Goal: Check status: Check status

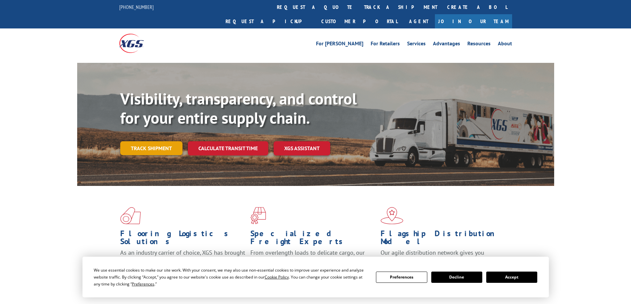
click at [162, 141] on link "Track shipment" at bounding box center [151, 148] width 62 height 14
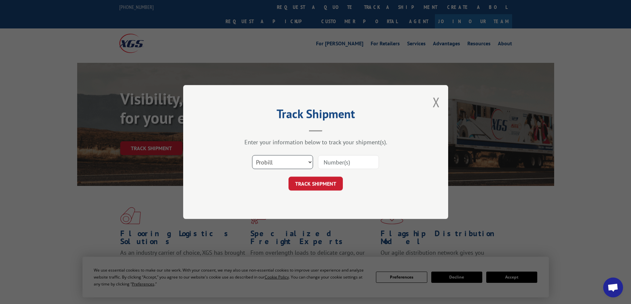
click at [271, 162] on select "Select category... Probill BOL PO" at bounding box center [282, 162] width 61 height 14
select select "po"
click at [252, 155] on select "Select category... Probill BOL PO" at bounding box center [282, 162] width 61 height 14
paste input "01482873-2"
type input "01482873-2"
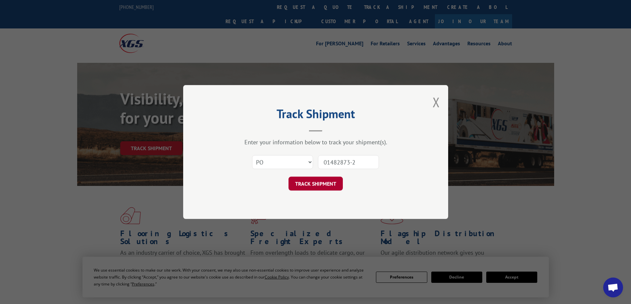
click at [323, 184] on button "TRACK SHIPMENT" at bounding box center [315, 184] width 54 height 14
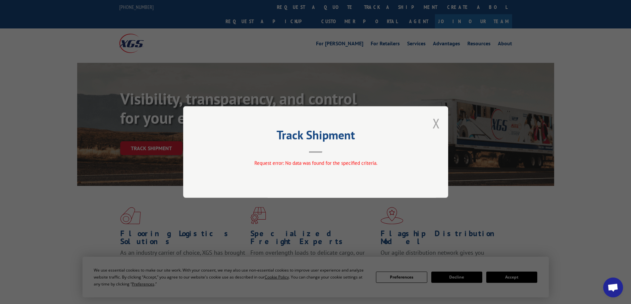
click at [434, 122] on button "Close modal" at bounding box center [435, 124] width 7 height 18
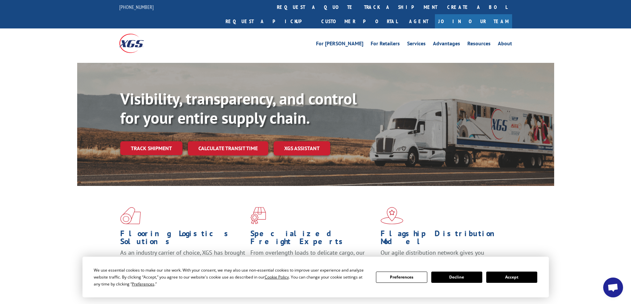
click at [159, 141] on link "Track shipment" at bounding box center [151, 148] width 62 height 14
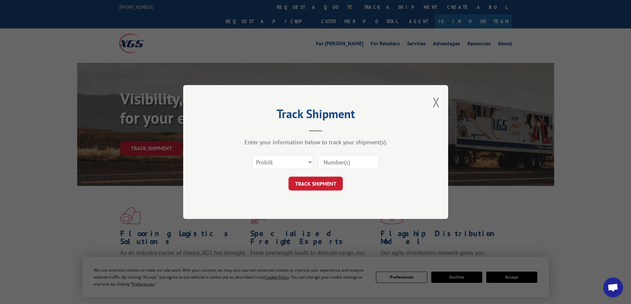
click at [332, 160] on input at bounding box center [348, 162] width 61 height 14
click at [300, 160] on select "Select category... Probill BOL PO" at bounding box center [282, 162] width 61 height 14
select select "po"
click at [252, 155] on select "Select category... Probill BOL PO" at bounding box center [282, 162] width 61 height 14
paste input "01482873-2"
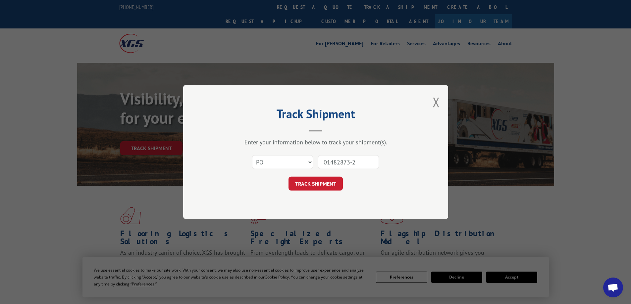
click at [358, 156] on input "01482873-2" at bounding box center [348, 162] width 61 height 14
type input "01482873"
click at [331, 181] on button "TRACK SHIPMENT" at bounding box center [315, 184] width 54 height 14
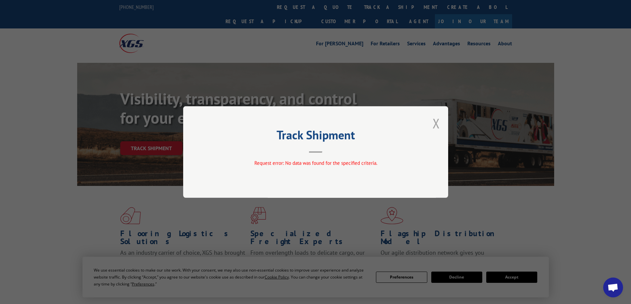
click at [436, 123] on button "Close modal" at bounding box center [435, 124] width 7 height 18
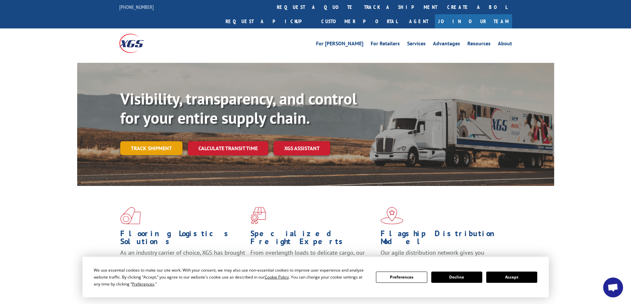
click at [156, 141] on link "Track shipment" at bounding box center [151, 148] width 62 height 14
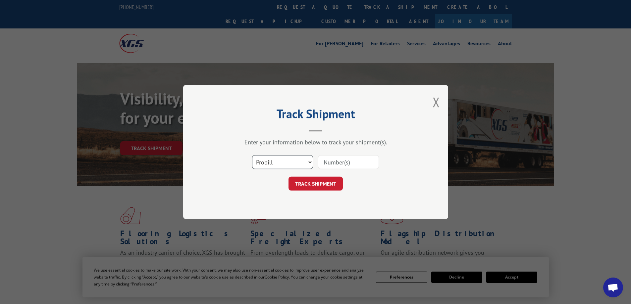
click at [272, 160] on select "Select category... Probill BOL PO" at bounding box center [282, 162] width 61 height 14
select select "bol"
click at [252, 155] on select "Select category... Probill BOL PO" at bounding box center [282, 162] width 61 height 14
paste input "5218377"
type input "5218377"
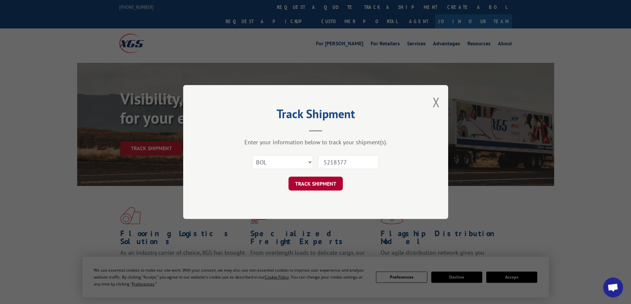
click at [326, 182] on button "TRACK SHIPMENT" at bounding box center [315, 184] width 54 height 14
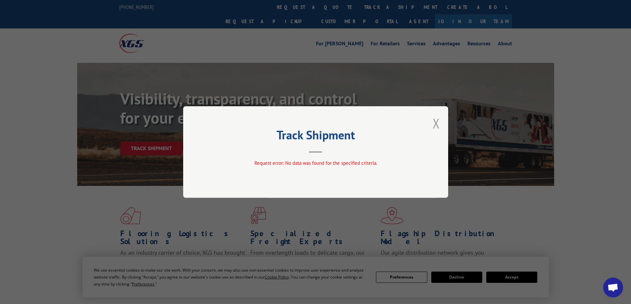
click at [433, 123] on button "Close modal" at bounding box center [435, 124] width 7 height 18
